Goal: Information Seeking & Learning: Learn about a topic

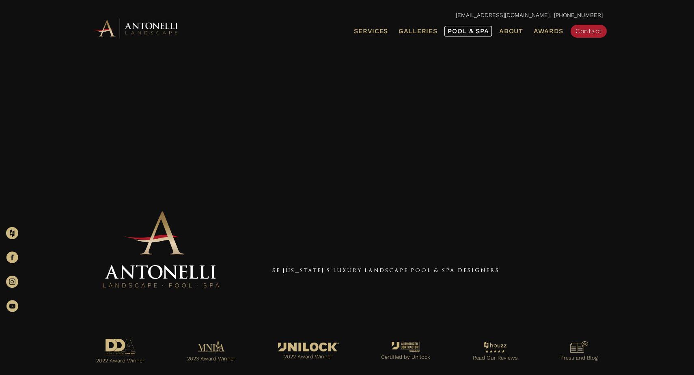
click at [478, 35] on link "Pool & Spa" at bounding box center [468, 31] width 47 height 11
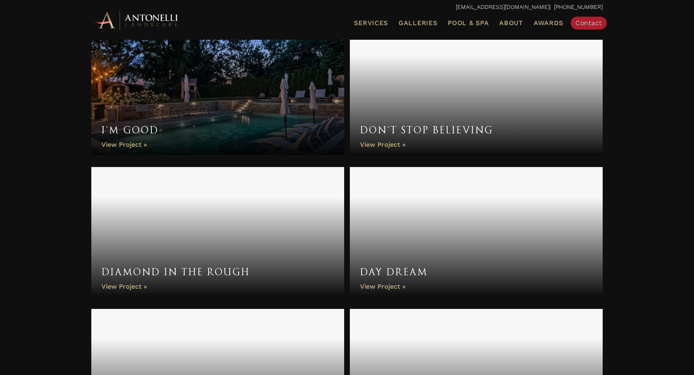
scroll to position [736, 0]
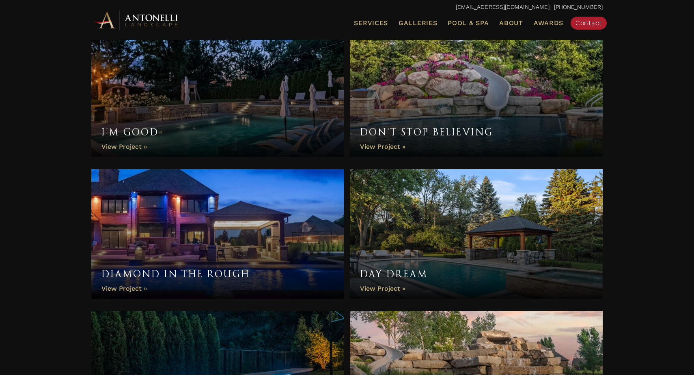
click at [423, 87] on link "Don’t Stop Believing" at bounding box center [476, 92] width 253 height 130
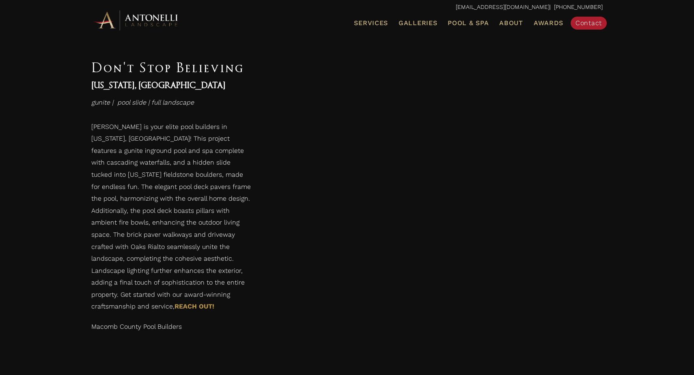
scroll to position [1595, 0]
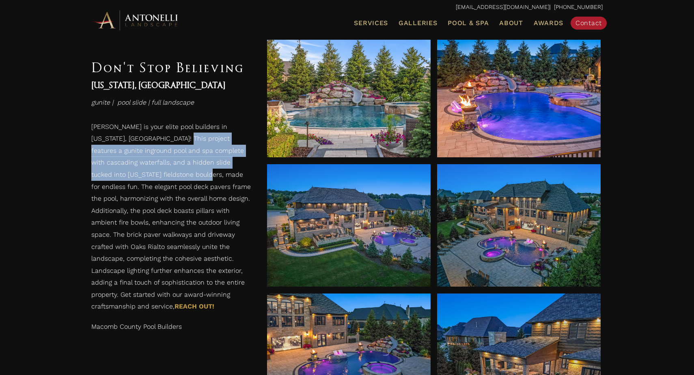
drag, startPoint x: 158, startPoint y: 136, endPoint x: 173, endPoint y: 171, distance: 38.5
click at [173, 171] on p "[PERSON_NAME] is your elite pool builders in [US_STATE], [GEOGRAPHIC_DATA]! Thi…" at bounding box center [171, 219] width 160 height 196
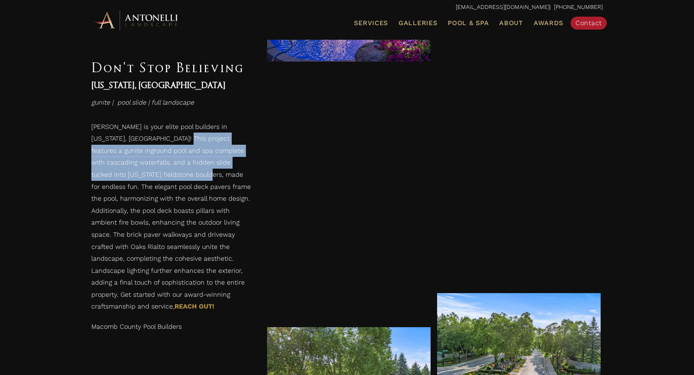
scroll to position [2079, 0]
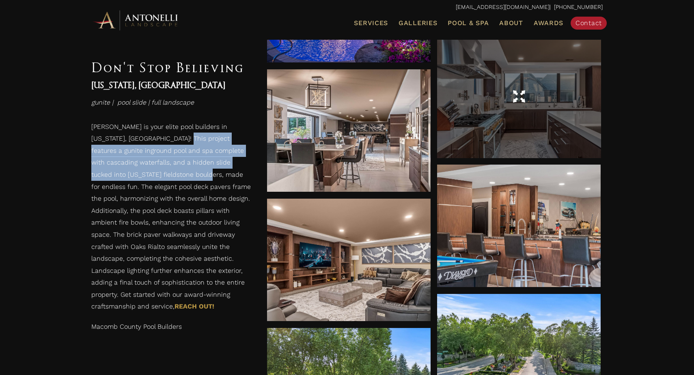
click at [503, 106] on div at bounding box center [519, 97] width 164 height 23
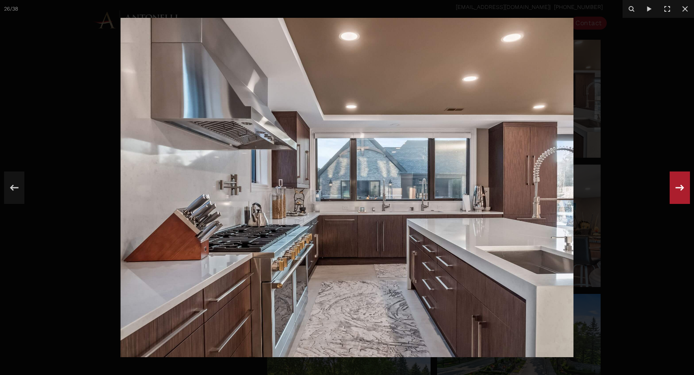
click at [685, 188] on icon at bounding box center [680, 188] width 15 height 27
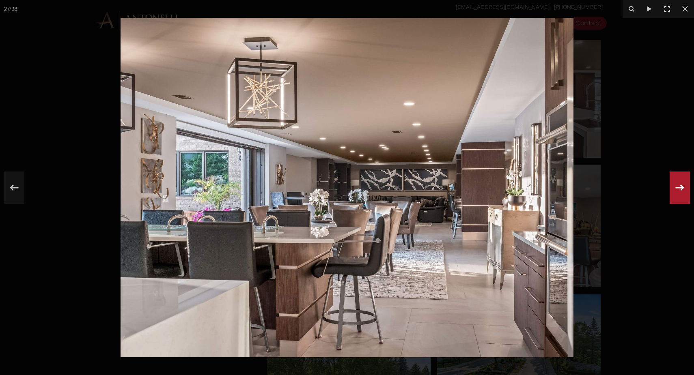
click at [684, 188] on icon at bounding box center [680, 188] width 15 height 27
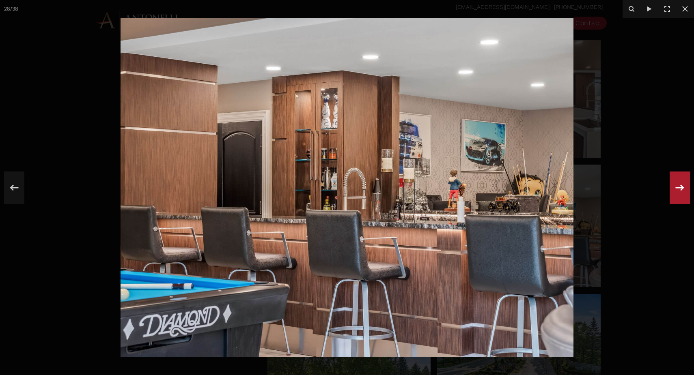
click at [684, 189] on icon at bounding box center [680, 188] width 15 height 27
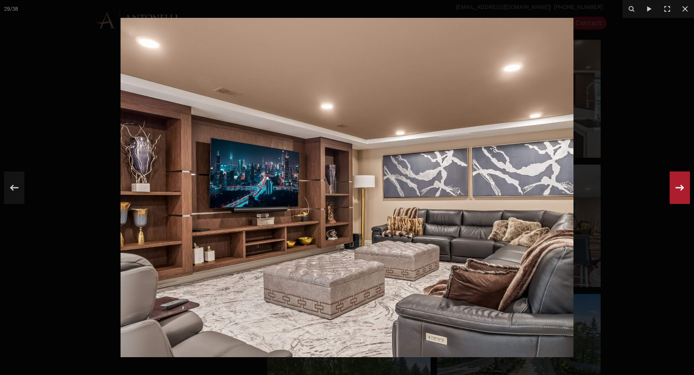
click at [649, 76] on div at bounding box center [347, 187] width 694 height 375
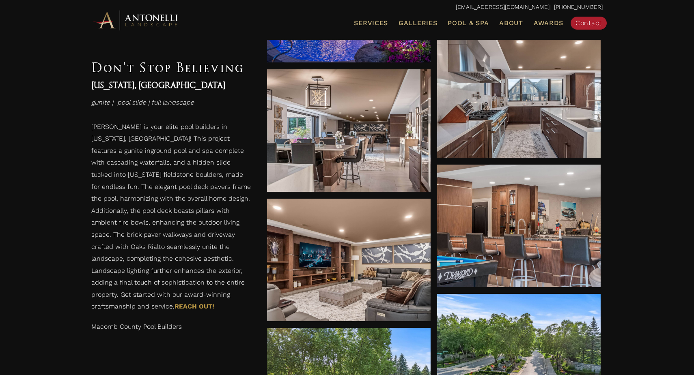
click at [198, 186] on p "Antonelli is your elite pool builders in Washington, MI! This project features …" at bounding box center [171, 219] width 160 height 196
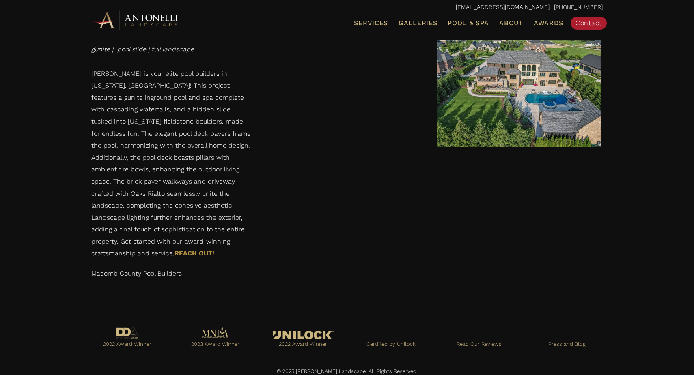
scroll to position [2742, 0]
